Goal: Task Accomplishment & Management: Complete application form

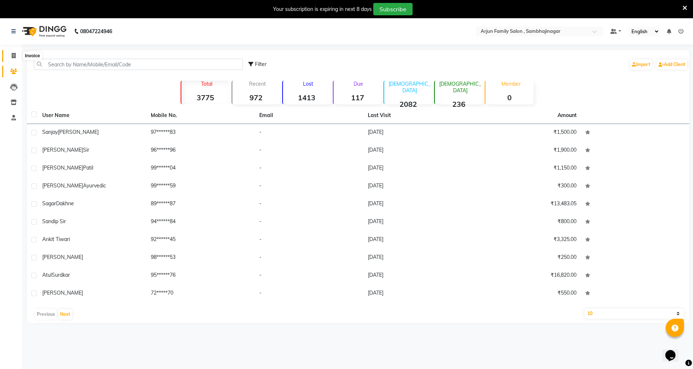
click at [11, 54] on span at bounding box center [13, 56] width 13 height 8
select select "service"
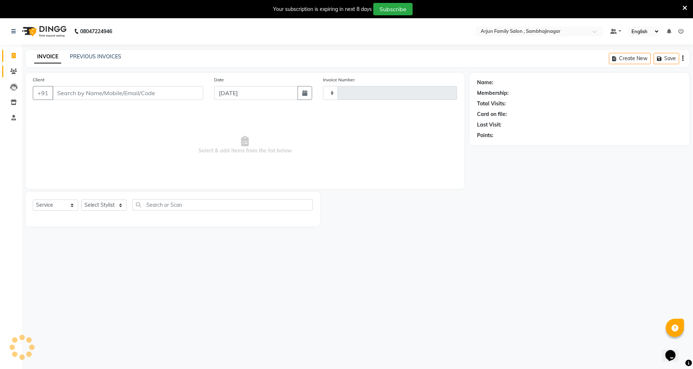
type input "3839"
select select "6947"
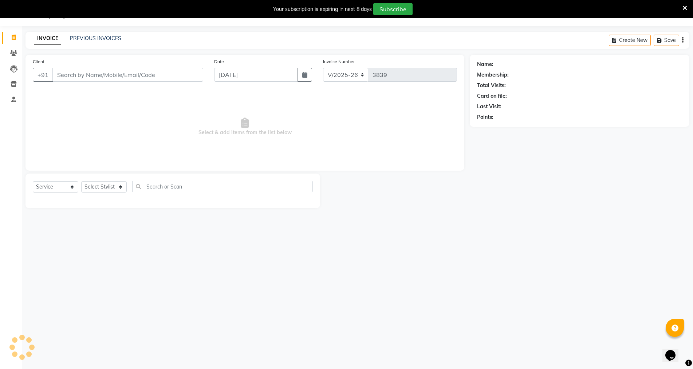
click at [79, 78] on input "Client" at bounding box center [127, 75] width 151 height 14
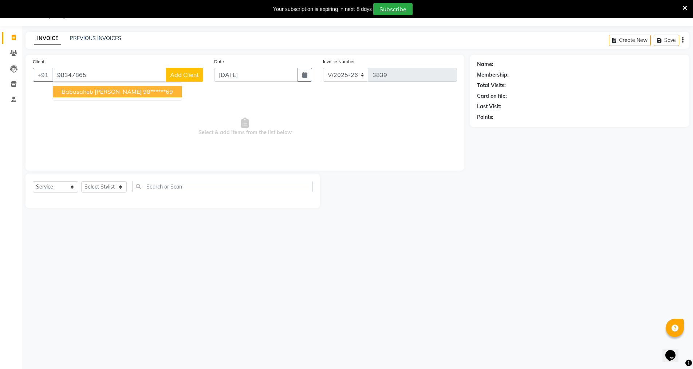
click at [69, 91] on span "babasaheb [PERSON_NAME]" at bounding box center [102, 91] width 80 height 7
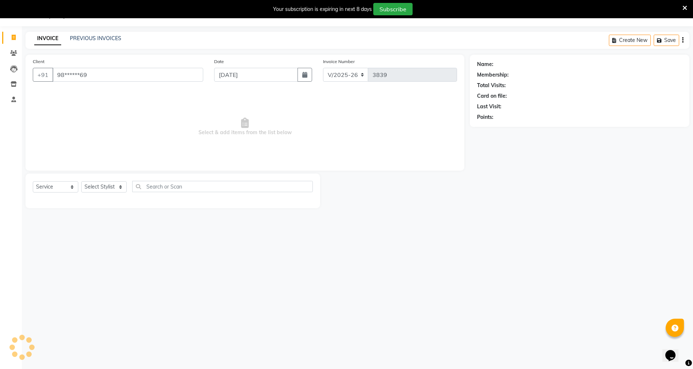
type input "98******69"
click at [90, 188] on select "Select Stylist arjun [PERSON_NAME] [PERSON_NAME] [PERSON_NAME] [PERSON_NAME]" at bounding box center [104, 186] width 46 height 11
select select "54803"
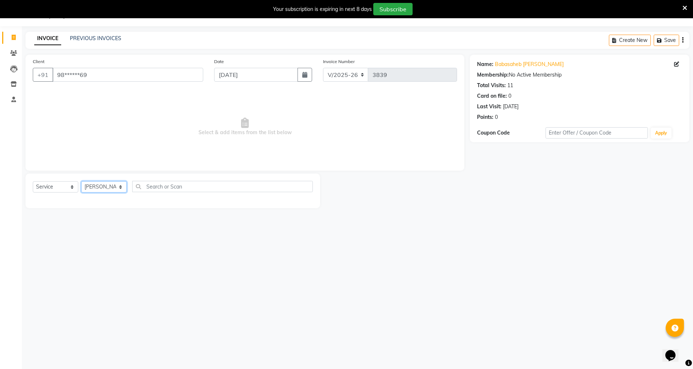
click at [81, 181] on select "Select Stylist arjun [PERSON_NAME] [PERSON_NAME] [PERSON_NAME] [PERSON_NAME]" at bounding box center [104, 186] width 46 height 11
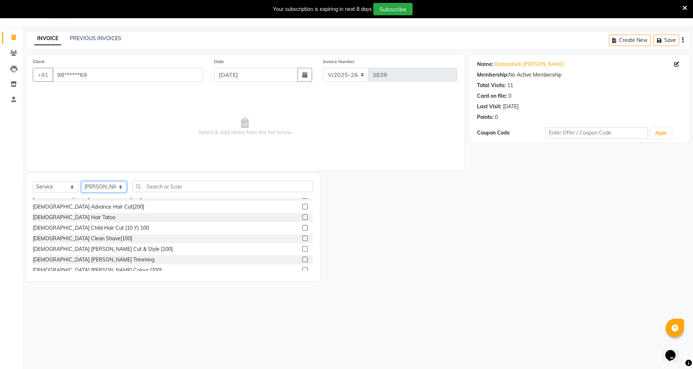
scroll to position [73, 0]
click at [86, 202] on div "[DEMOGRAPHIC_DATA] Advance Hair Cut[200]" at bounding box center [88, 204] width 111 height 8
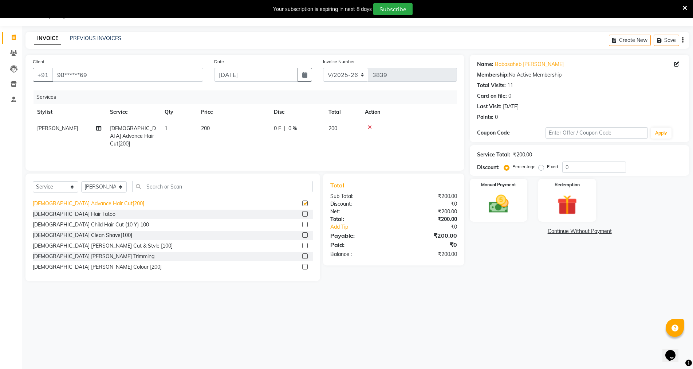
checkbox input "false"
click at [495, 211] on img at bounding box center [499, 204] width 34 height 24
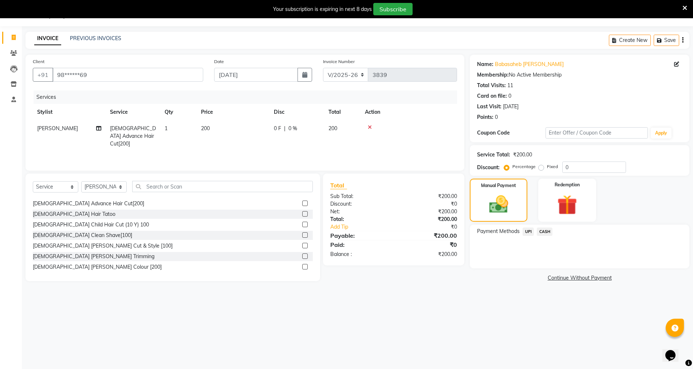
click at [526, 230] on span "UPI" at bounding box center [528, 231] width 11 height 8
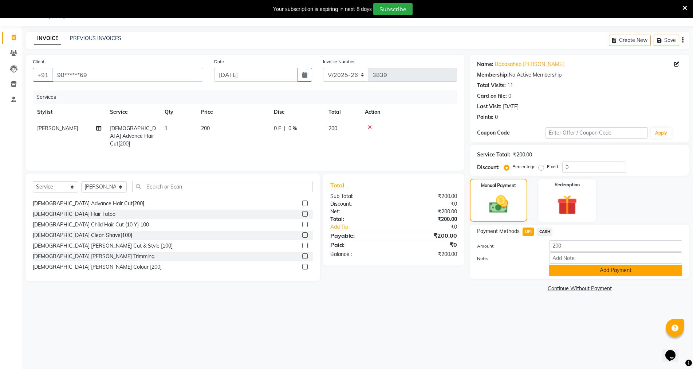
click at [558, 267] on button "Add Payment" at bounding box center [615, 269] width 133 height 11
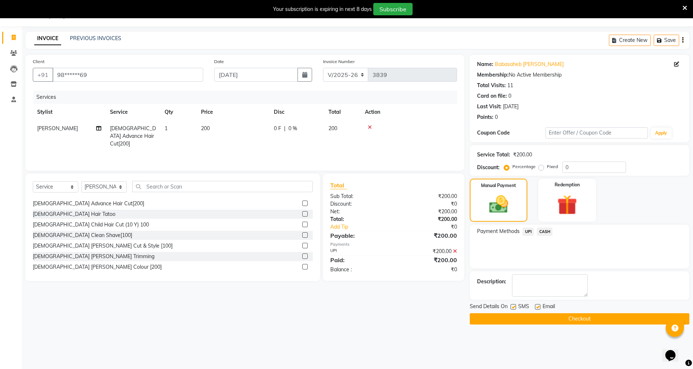
click at [532, 314] on button "Checkout" at bounding box center [580, 318] width 220 height 11
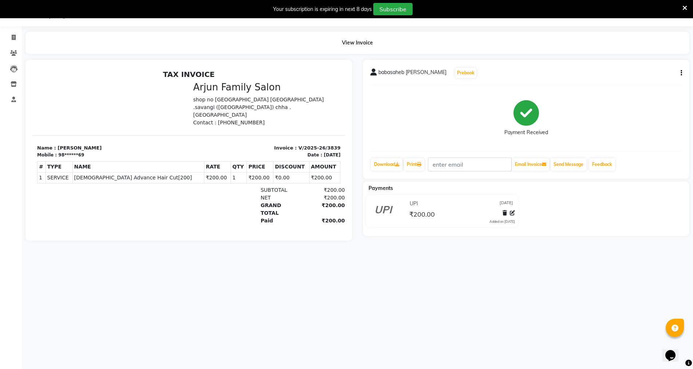
click at [532, 312] on div "08047224946 Select Location × Arjun Family Salon , Sambhajinagar Default Panel …" at bounding box center [346, 184] width 693 height 369
click at [633, 297] on div "08047224946 Select Location × Arjun Family Salon , Sambhajinagar Default Panel …" at bounding box center [346, 184] width 693 height 369
click at [17, 48] on ul "Invoice Clients Leads Inventory Staff Segments Page Builder" at bounding box center [11, 69] width 22 height 78
click at [14, 35] on icon at bounding box center [14, 37] width 4 height 5
select select "service"
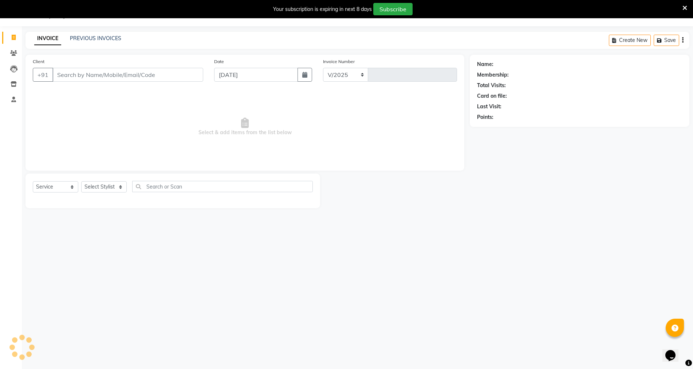
select select "6947"
type input "3840"
click at [65, 76] on input "Client" at bounding box center [127, 75] width 151 height 14
type input "7249873971"
click at [178, 74] on span "Add Client" at bounding box center [184, 74] width 29 height 7
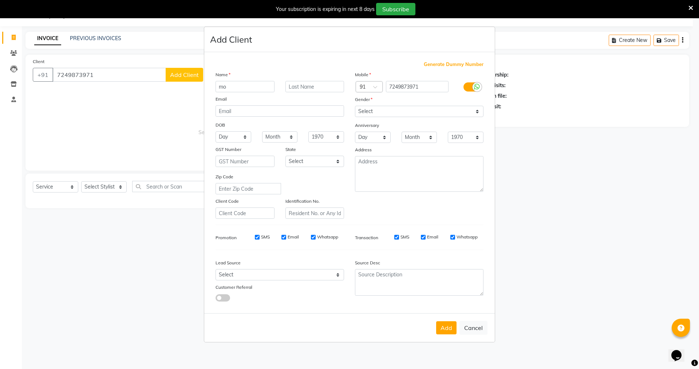
type input "m"
type input "[PERSON_NAME]"
click at [389, 109] on select "Select [DEMOGRAPHIC_DATA] [DEMOGRAPHIC_DATA] Other Prefer Not To Say" at bounding box center [419, 111] width 129 height 11
select select "[DEMOGRAPHIC_DATA]"
click at [355, 106] on select "Select [DEMOGRAPHIC_DATA] [DEMOGRAPHIC_DATA] Other Prefer Not To Say" at bounding box center [419, 111] width 129 height 11
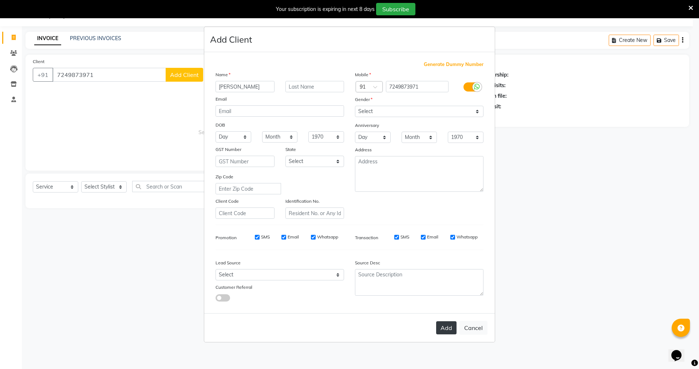
click at [450, 327] on button "Add" at bounding box center [446, 327] width 20 height 13
type input "72******71"
select select
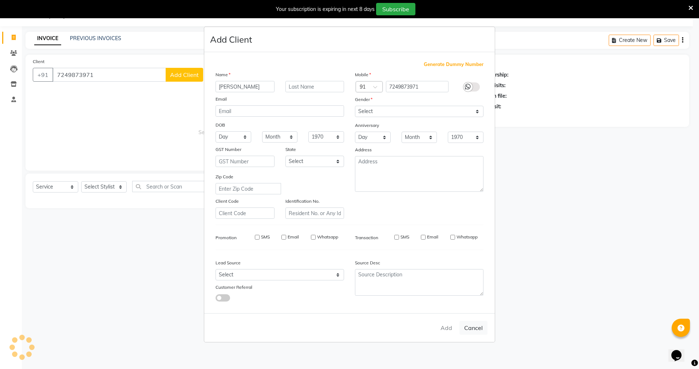
select select
checkbox input "false"
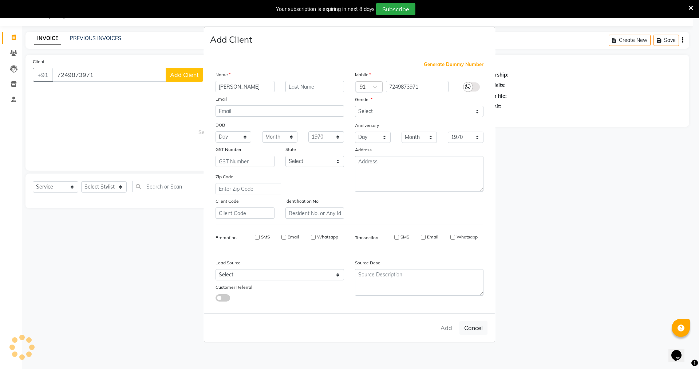
checkbox input "false"
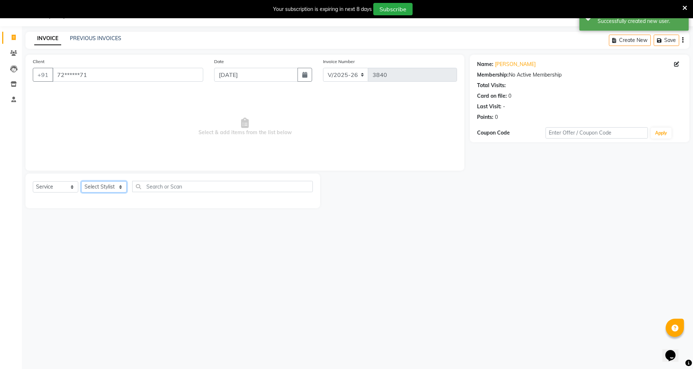
click at [103, 186] on select "Select Stylist arjun [PERSON_NAME] [PERSON_NAME] [PERSON_NAME] [PERSON_NAME]" at bounding box center [104, 186] width 46 height 11
select select "83793"
click at [81, 181] on select "Select Stylist arjun [PERSON_NAME] [PERSON_NAME] [PERSON_NAME] [PERSON_NAME]" at bounding box center [104, 186] width 46 height 11
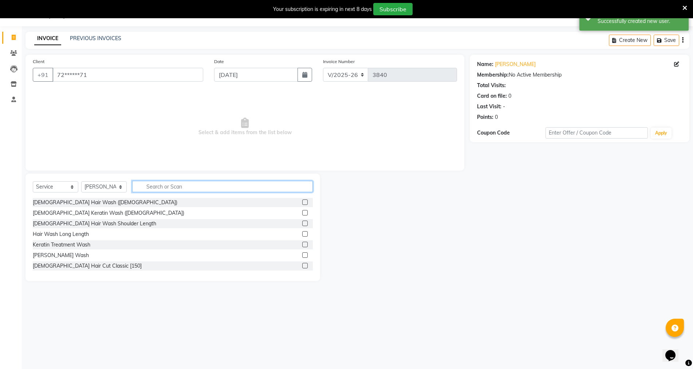
click at [152, 190] on input "text" at bounding box center [222, 186] width 181 height 11
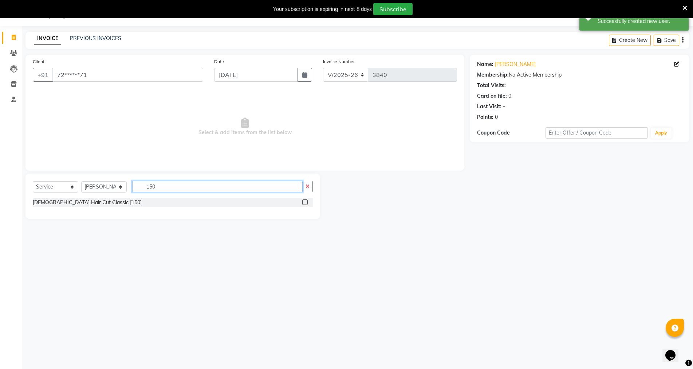
type input "150"
click at [307, 201] on label at bounding box center [304, 201] width 5 height 5
click at [307, 201] on input "checkbox" at bounding box center [304, 202] width 5 height 5
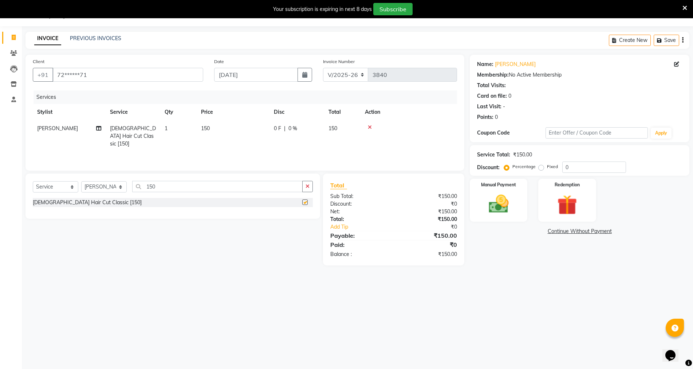
checkbox input "false"
click at [67, 130] on span "[PERSON_NAME]" at bounding box center [57, 128] width 41 height 7
select select "83793"
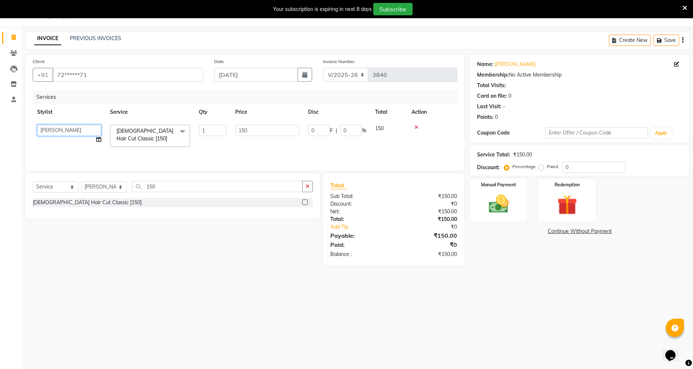
click at [75, 135] on select "arjun [PERSON_NAME] [PERSON_NAME] [PERSON_NAME] [PERSON_NAME]" at bounding box center [69, 130] width 64 height 11
select select "84506"
click at [201, 190] on input "150" at bounding box center [217, 186] width 170 height 11
type input "1"
type input "200"
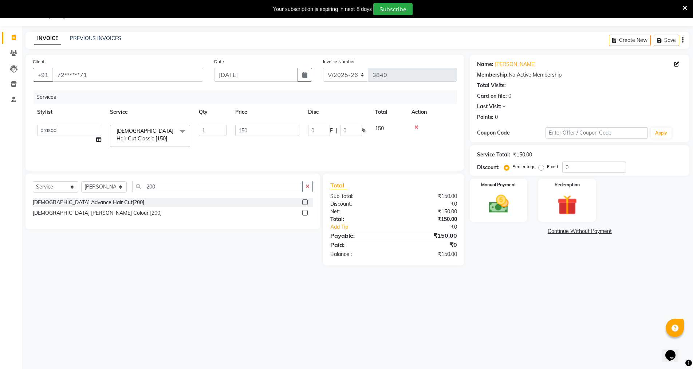
click at [304, 201] on label at bounding box center [304, 201] width 5 height 5
click at [304, 201] on input "checkbox" at bounding box center [304, 202] width 5 height 5
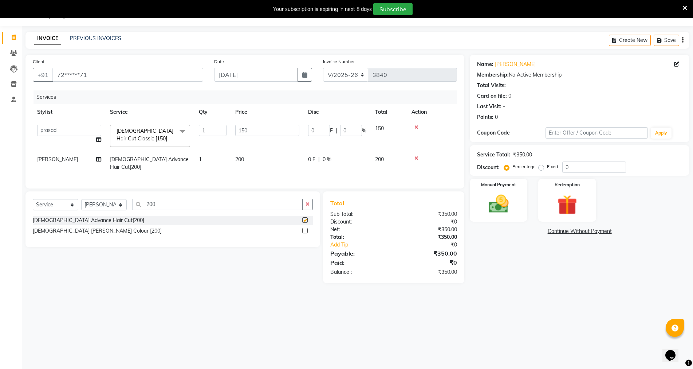
checkbox input "false"
click at [188, 204] on input "200" at bounding box center [217, 203] width 170 height 11
type input "2"
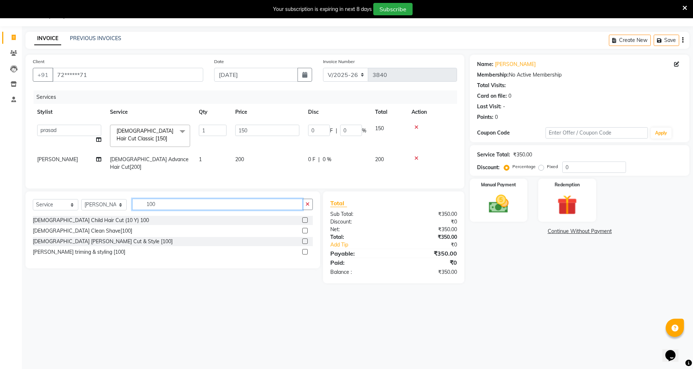
type input "100"
click at [304, 239] on label at bounding box center [304, 240] width 5 height 5
click at [304, 239] on input "checkbox" at bounding box center [304, 241] width 5 height 5
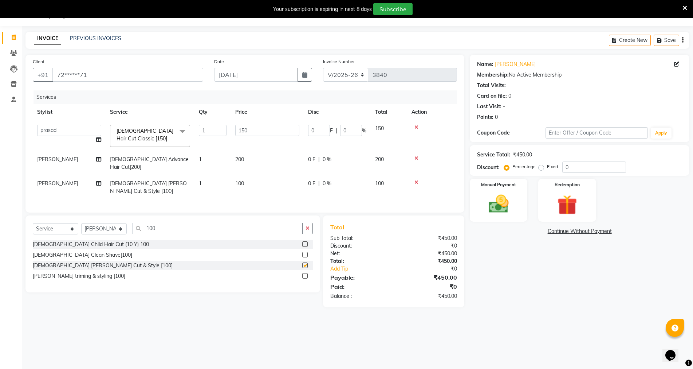
checkbox input "false"
click at [542, 251] on div "Name: [PERSON_NAME] Membership: No Active Membership Total Visits: Card on file…" at bounding box center [582, 181] width 225 height 252
click at [534, 256] on div "Name: [PERSON_NAME] Membership: No Active Membership Total Visits: Card on file…" at bounding box center [582, 181] width 225 height 252
click at [389, 131] on td "150" at bounding box center [389, 135] width 36 height 31
click at [297, 131] on input "150" at bounding box center [267, 130] width 64 height 11
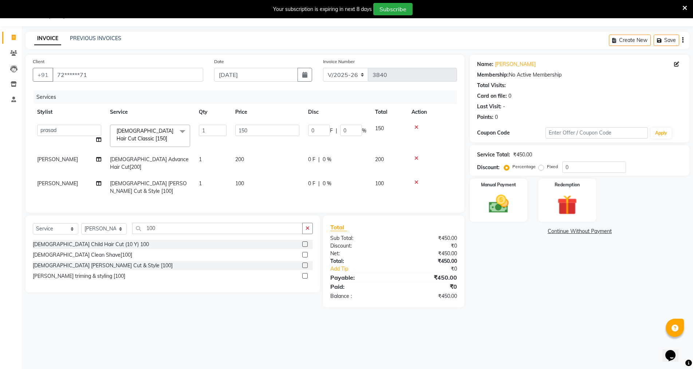
click at [318, 120] on th "Disc" at bounding box center [337, 112] width 67 height 16
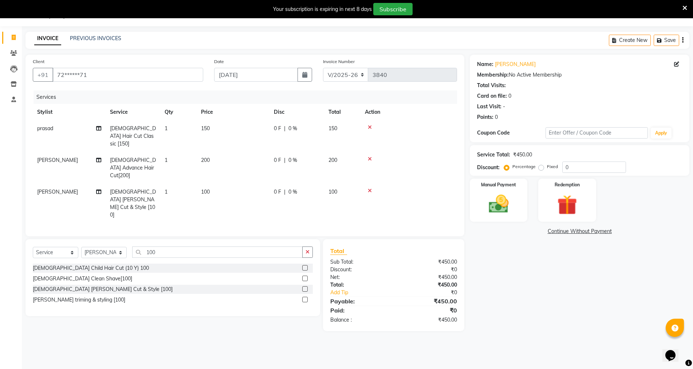
click at [330, 114] on th "Total" at bounding box center [342, 112] width 36 height 16
click at [509, 213] on img at bounding box center [499, 204] width 34 height 24
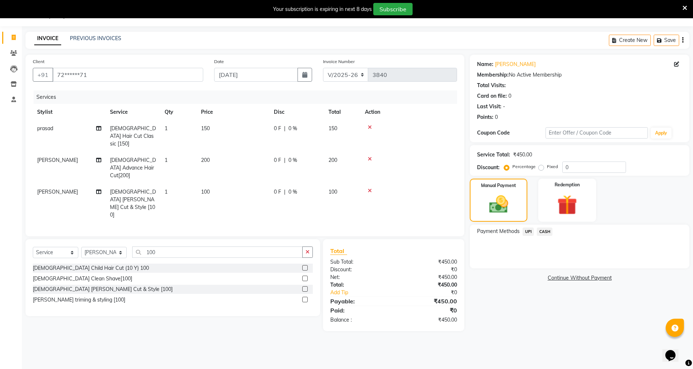
click at [542, 231] on span "CASH" at bounding box center [545, 231] width 16 height 8
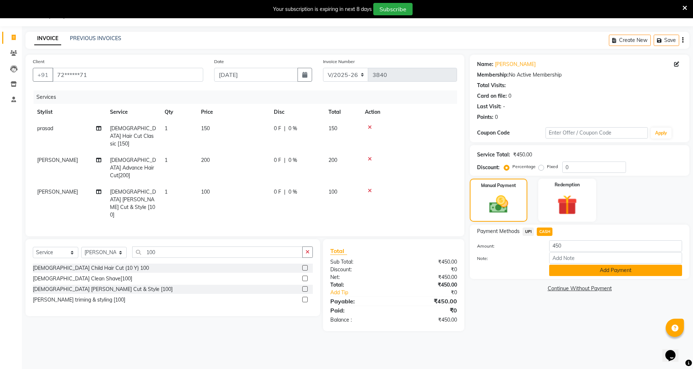
click at [602, 270] on button "Add Payment" at bounding box center [615, 269] width 133 height 11
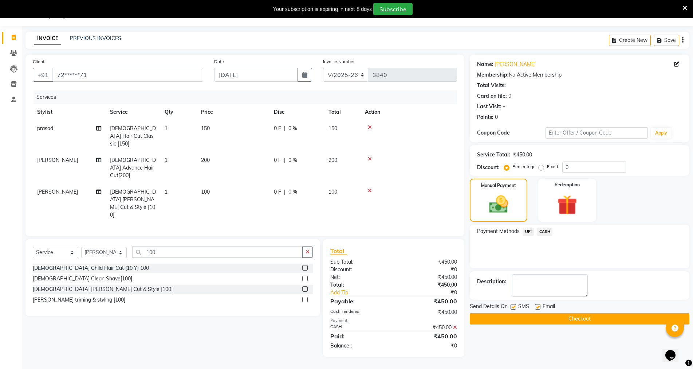
click at [565, 321] on button "Checkout" at bounding box center [580, 318] width 220 height 11
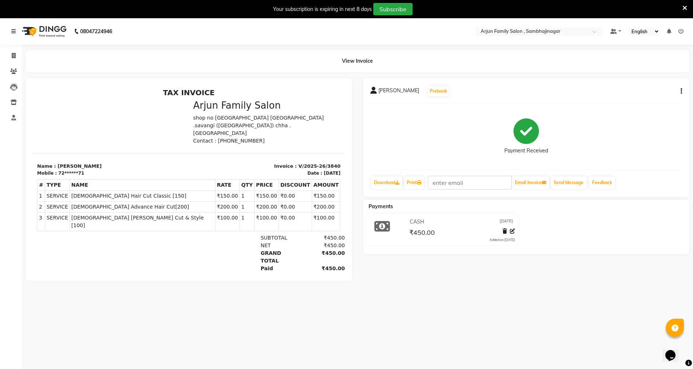
click at [686, 7] on icon at bounding box center [684, 8] width 5 height 7
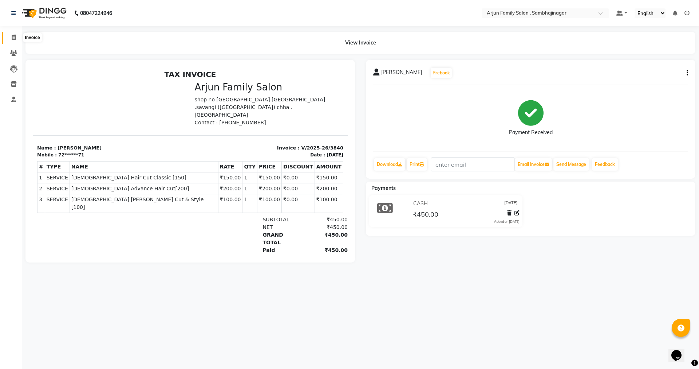
click at [13, 38] on icon at bounding box center [14, 37] width 4 height 5
select select "6947"
select select "service"
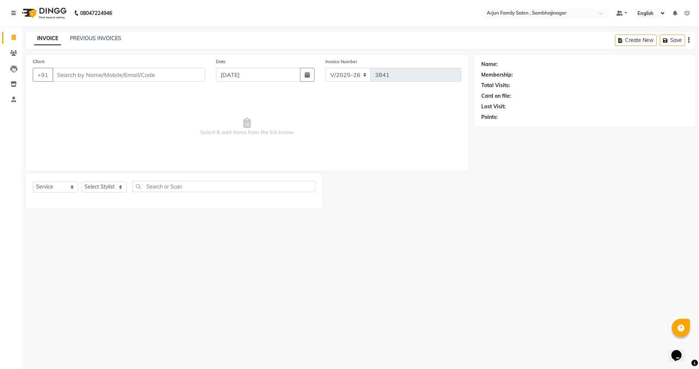
click at [101, 34] on div "INVOICE PREVIOUS INVOICES Create New Save" at bounding box center [360, 40] width 670 height 17
click at [101, 36] on link "PREVIOUS INVOICES" at bounding box center [95, 38] width 51 height 7
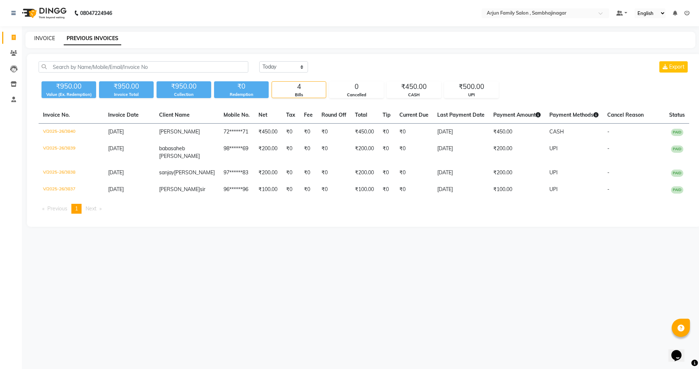
click at [34, 38] on link "INVOICE" at bounding box center [44, 38] width 21 height 7
select select "service"
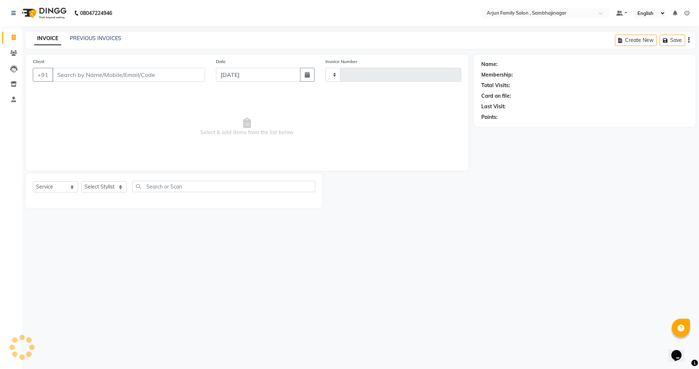
type input "3841"
select select "6947"
click at [108, 38] on link "PREVIOUS INVOICES" at bounding box center [95, 38] width 51 height 7
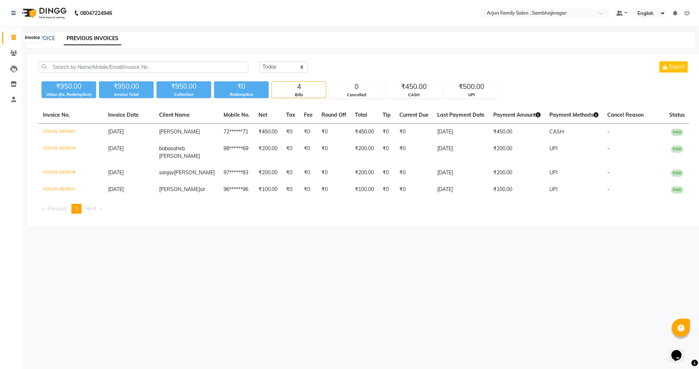
click at [9, 36] on span at bounding box center [13, 38] width 13 height 8
select select "service"
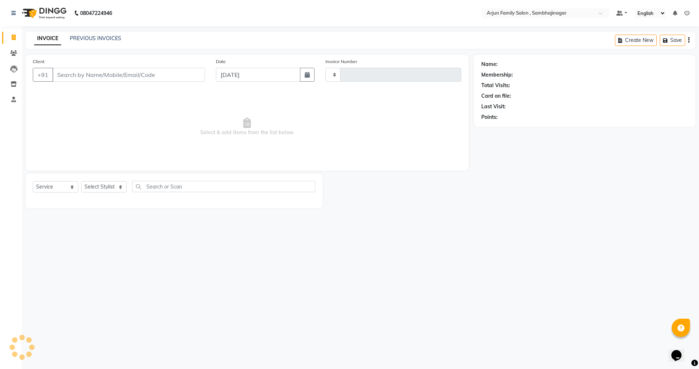
type input "3841"
select select "6947"
